Goal: Task Accomplishment & Management: Manage account settings

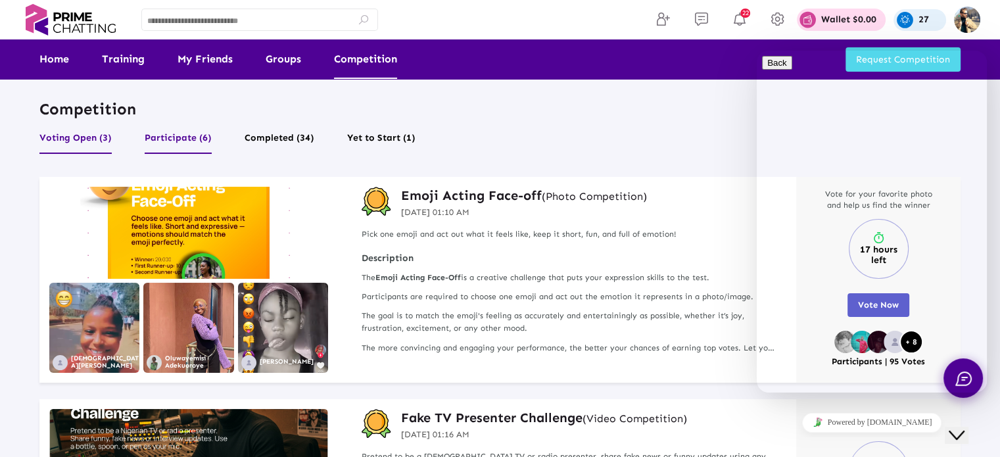
click at [183, 139] on button "Participate (6)" at bounding box center [178, 141] width 67 height 25
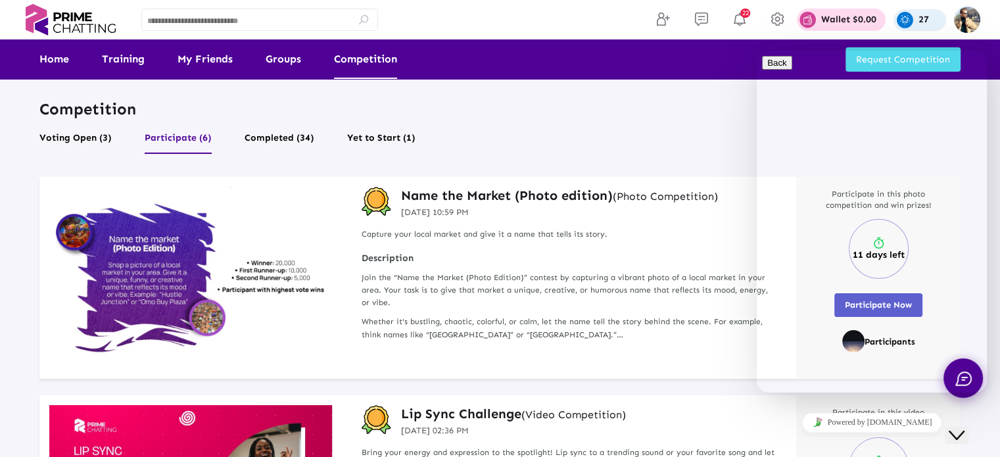
click at [958, 427] on icon "Close Chat This icon closes the chat window." at bounding box center [956, 435] width 16 height 16
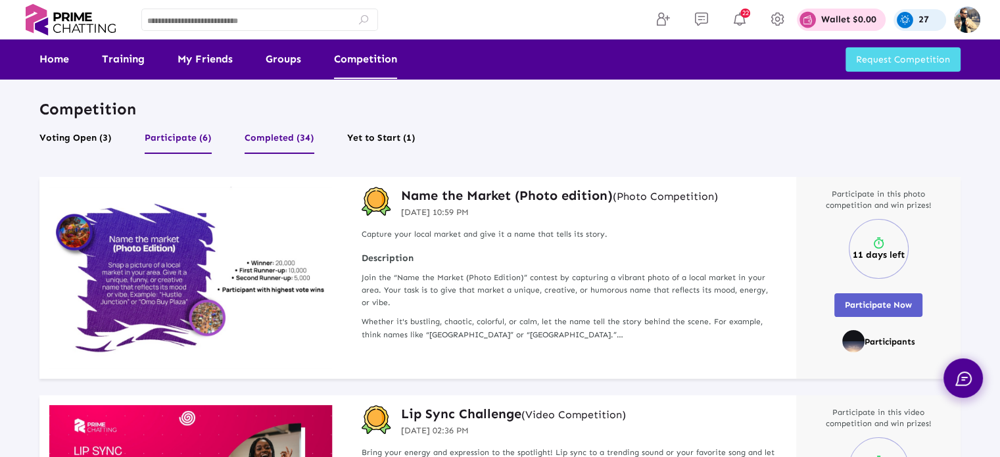
click at [268, 137] on button "Completed (34)" at bounding box center [279, 141] width 70 height 25
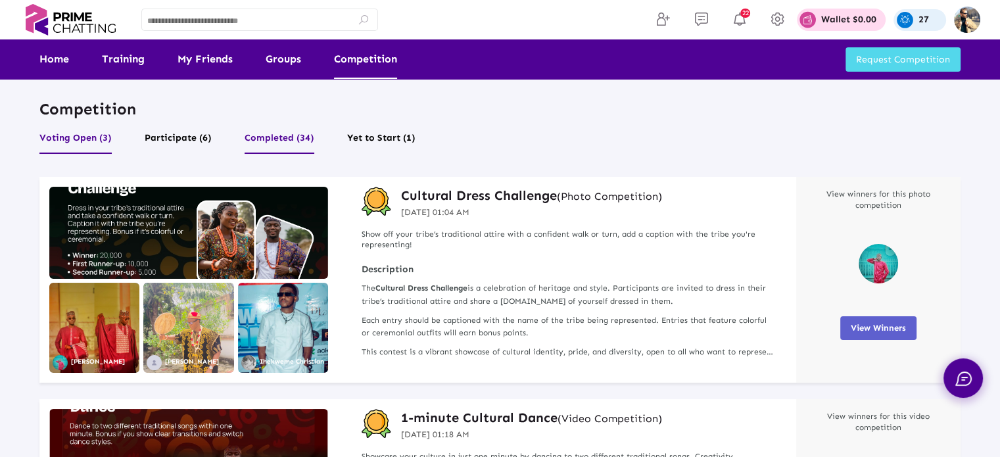
click at [85, 136] on button "Voting Open (3)" at bounding box center [75, 141] width 72 height 25
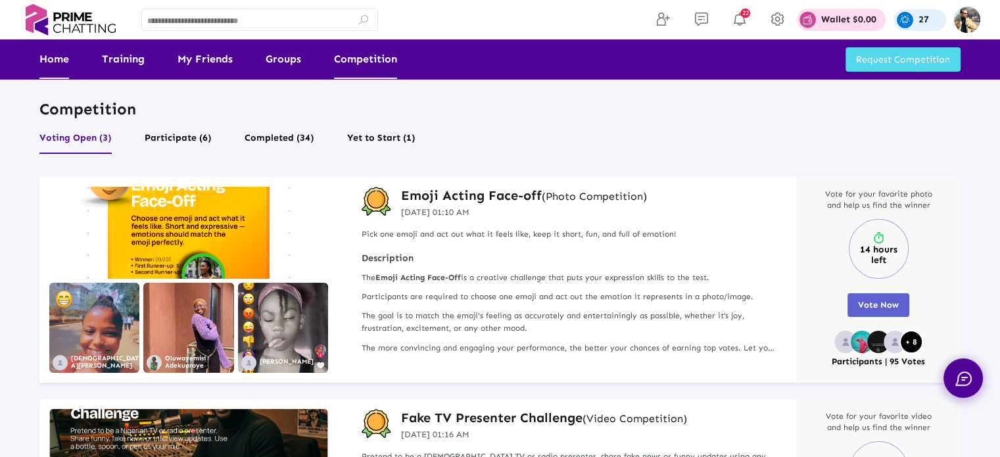
click at [54, 60] on link "Home" at bounding box center [54, 58] width 30 height 39
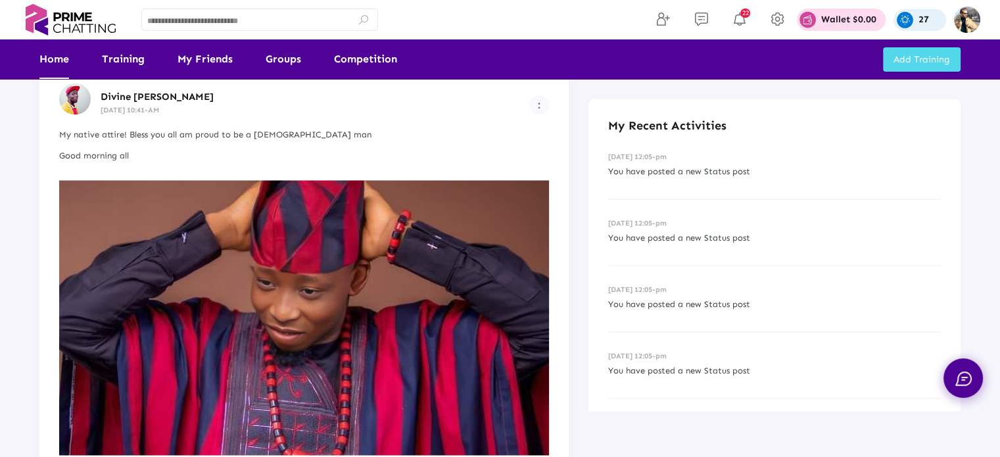
scroll to position [2037, 0]
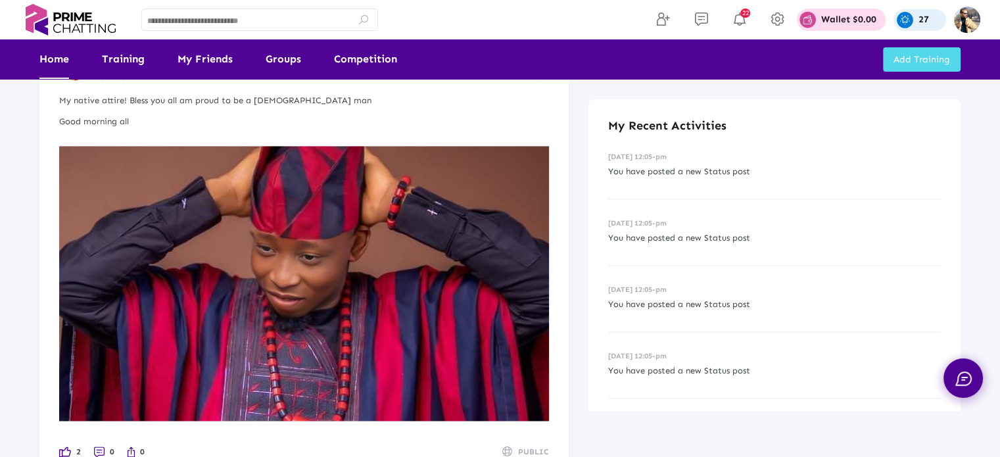
click at [390, 300] on img at bounding box center [304, 283] width 490 height 275
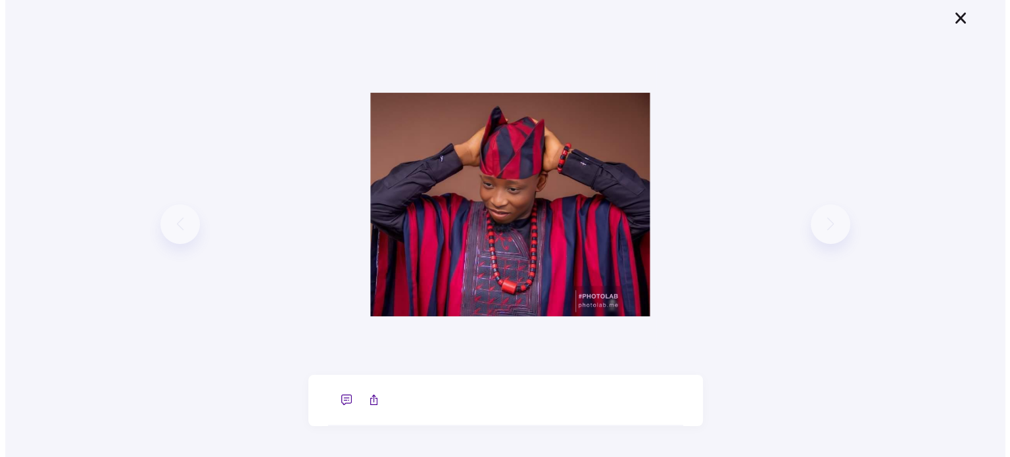
scroll to position [0, 0]
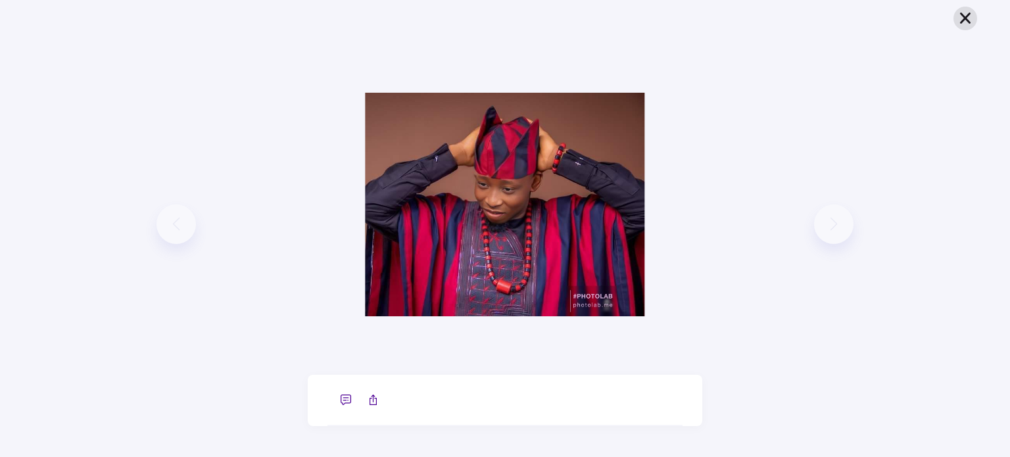
click at [967, 18] on icon at bounding box center [965, 18] width 16 height 14
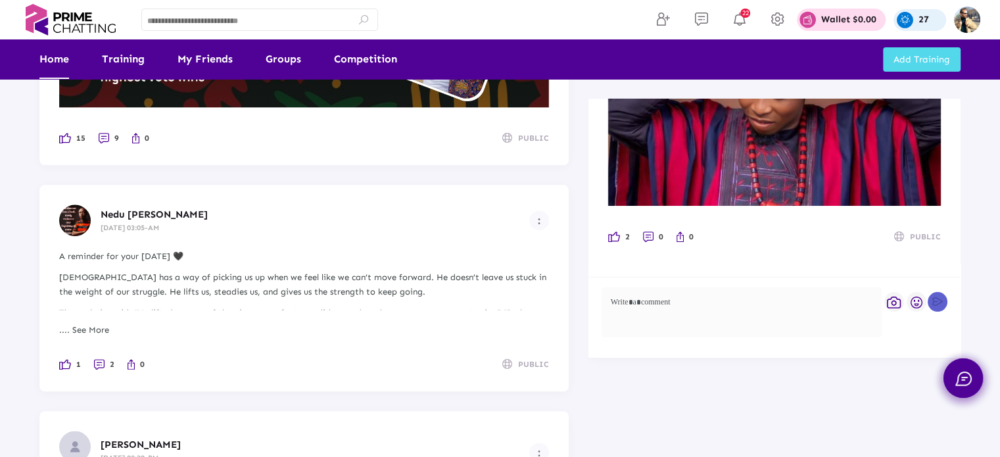
scroll to position [1164, 0]
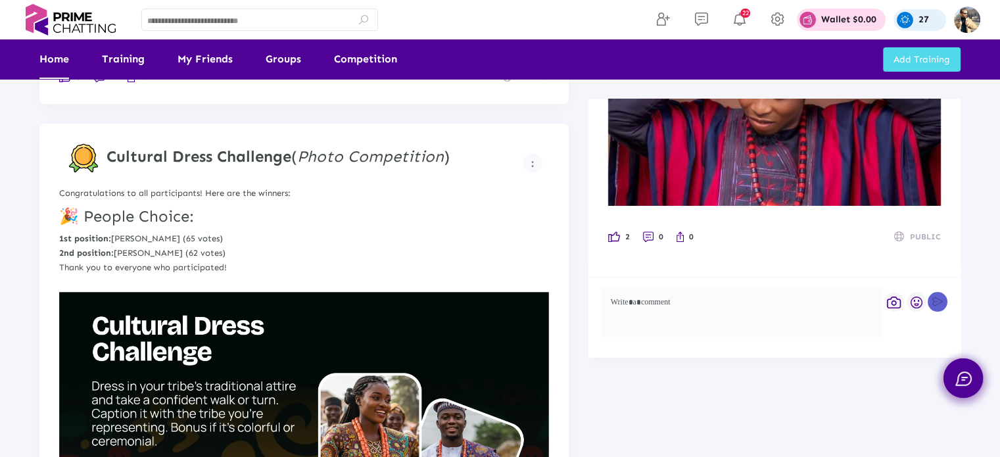
click at [927, 20] on p "27" at bounding box center [923, 19] width 11 height 9
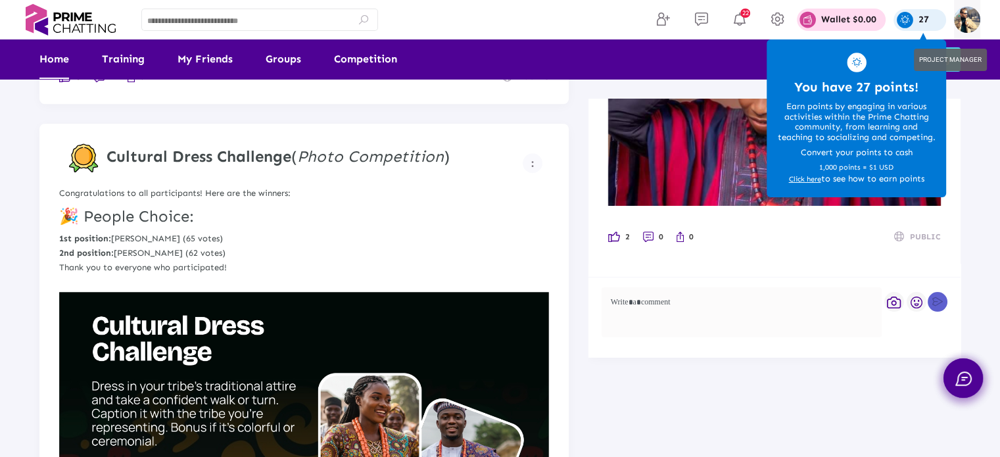
click at [968, 18] on img at bounding box center [967, 20] width 26 height 26
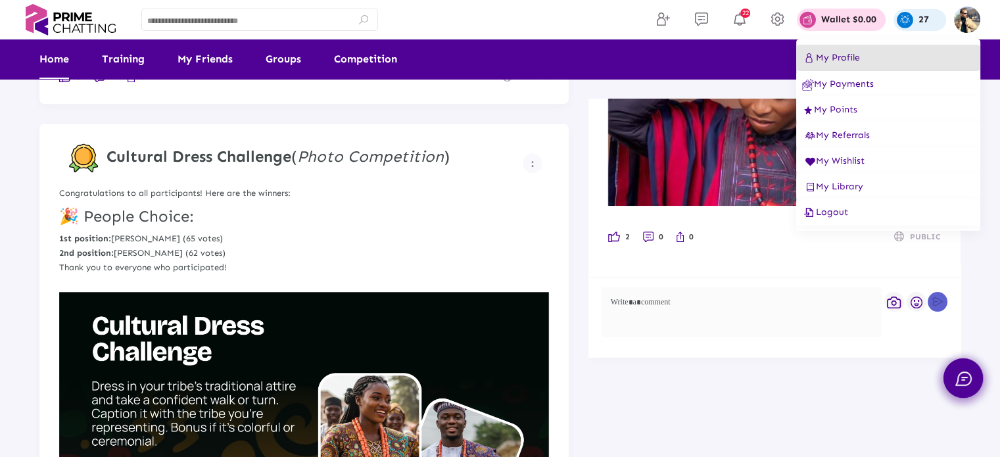
click at [847, 57] on span "My Profile" at bounding box center [831, 57] width 58 height 11
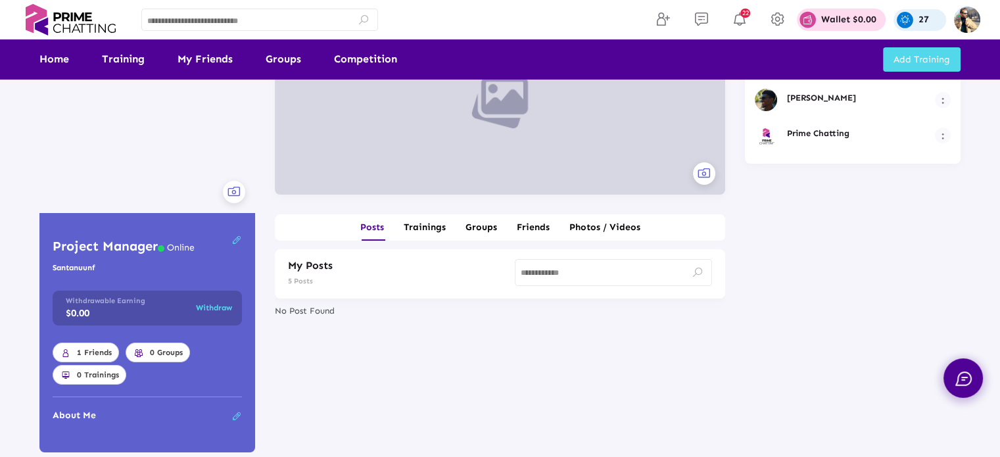
scroll to position [131, 0]
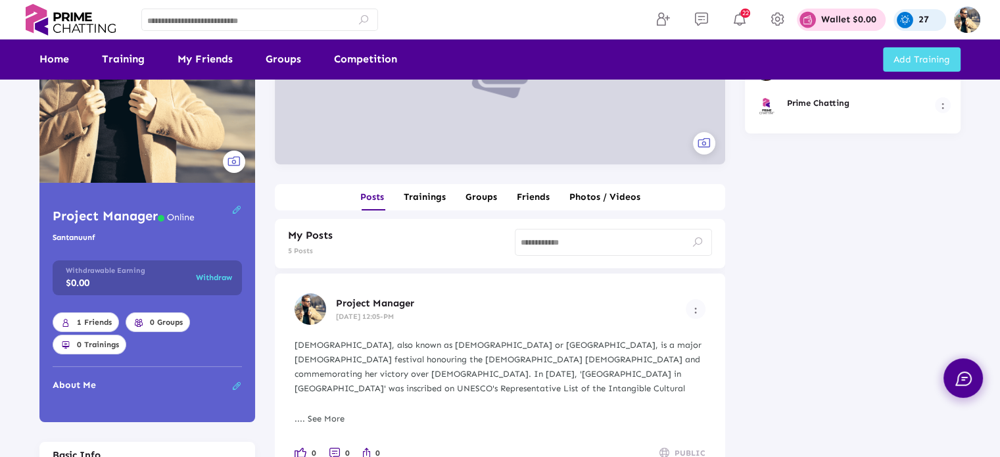
click at [212, 279] on span "Withdraw" at bounding box center [214, 277] width 36 height 9
click at [212, 276] on span "Withdraw" at bounding box center [214, 277] width 36 height 9
click at [226, 277] on span "Withdraw" at bounding box center [214, 277] width 36 height 9
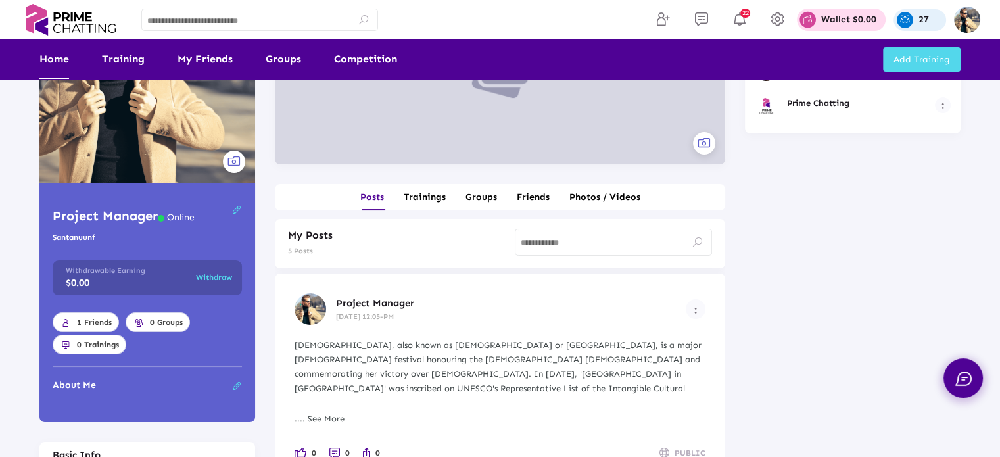
click at [53, 61] on link "Home" at bounding box center [54, 58] width 30 height 39
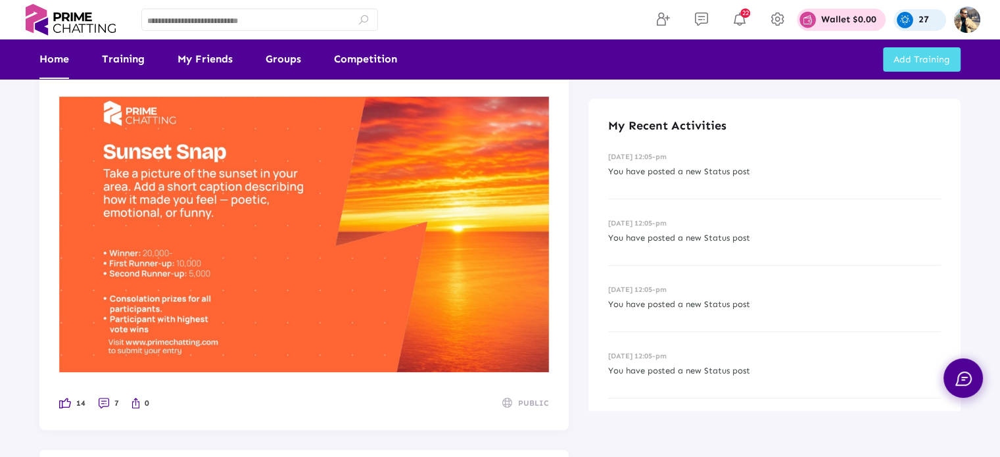
scroll to position [329, 0]
